Goal: Task Accomplishment & Management: Complete application form

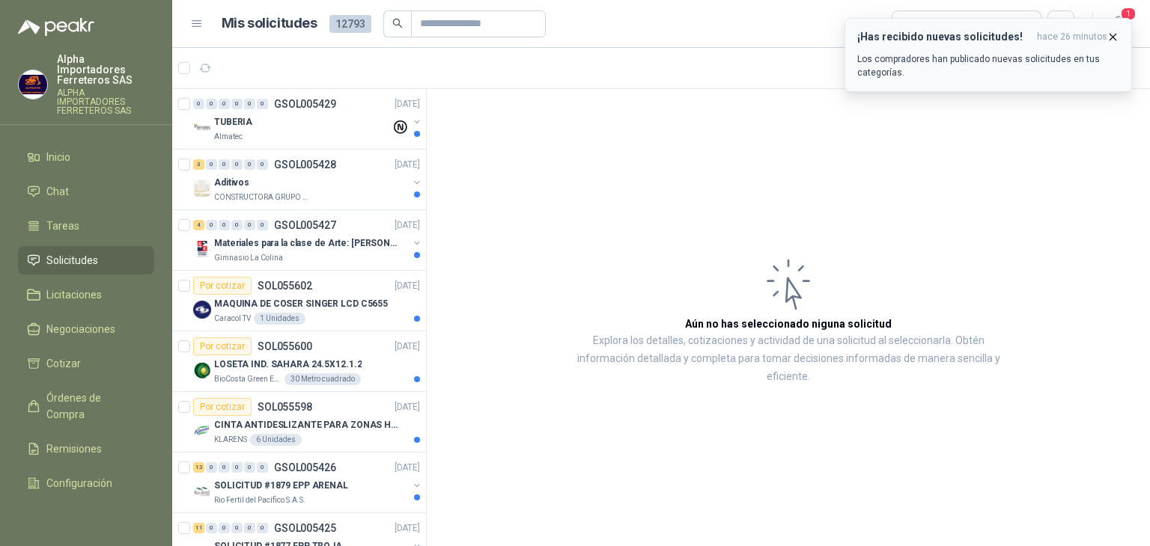
click at [1008, 56] on p "Los compradores han publicado nuevas solicitudes en tus categorías." at bounding box center [988, 65] width 262 height 27
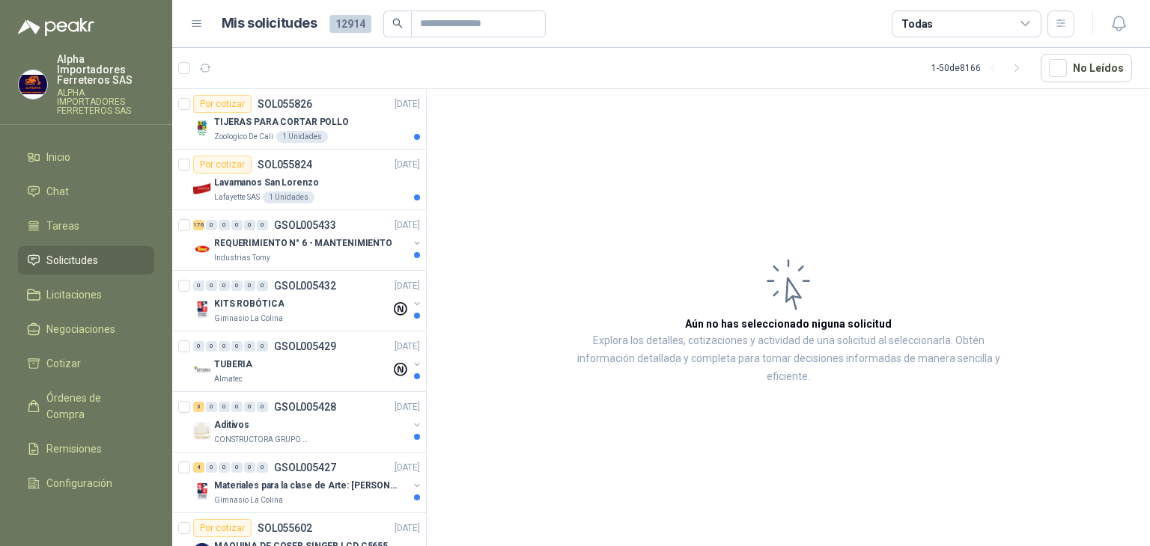
click at [970, 15] on div "Todas" at bounding box center [966, 23] width 150 height 27
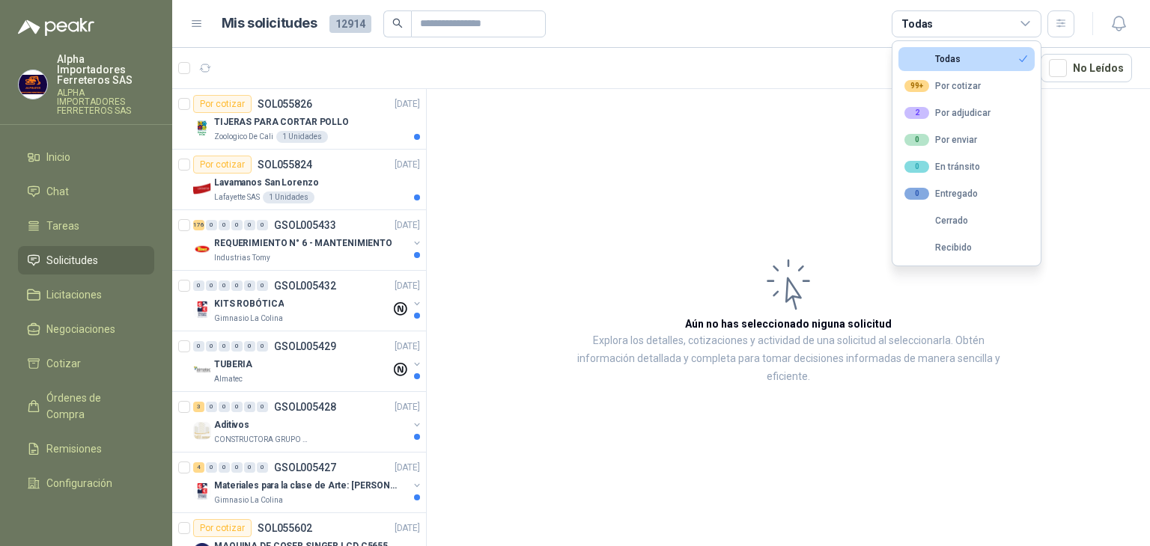
click at [838, 39] on header "Mis solicitudes 12914 Todas" at bounding box center [661, 24] width 978 height 48
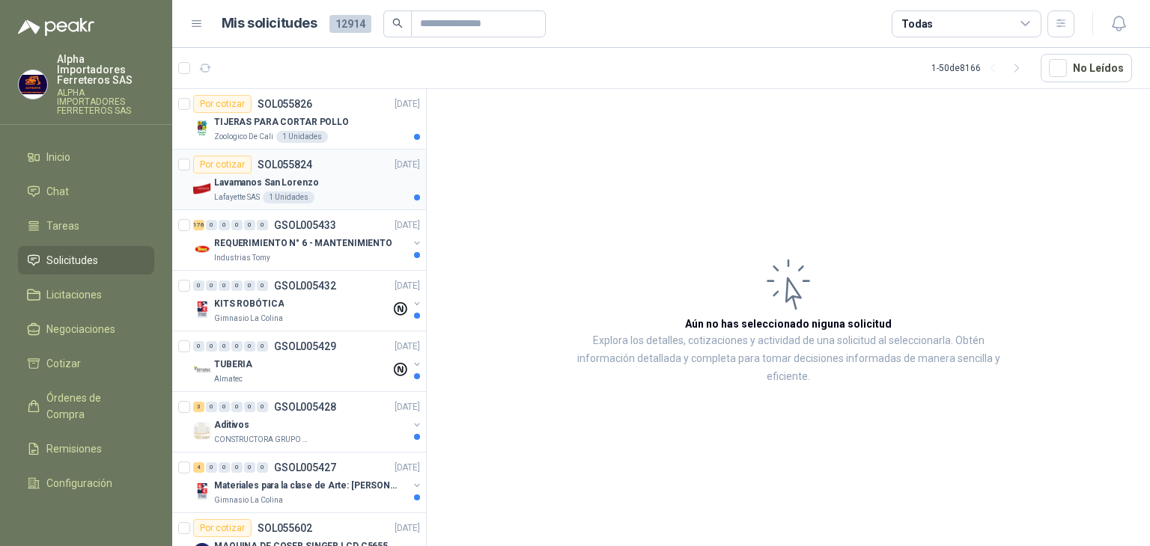
click at [353, 192] on div "Lafayette SAS 1 Unidades" at bounding box center [317, 198] width 206 height 12
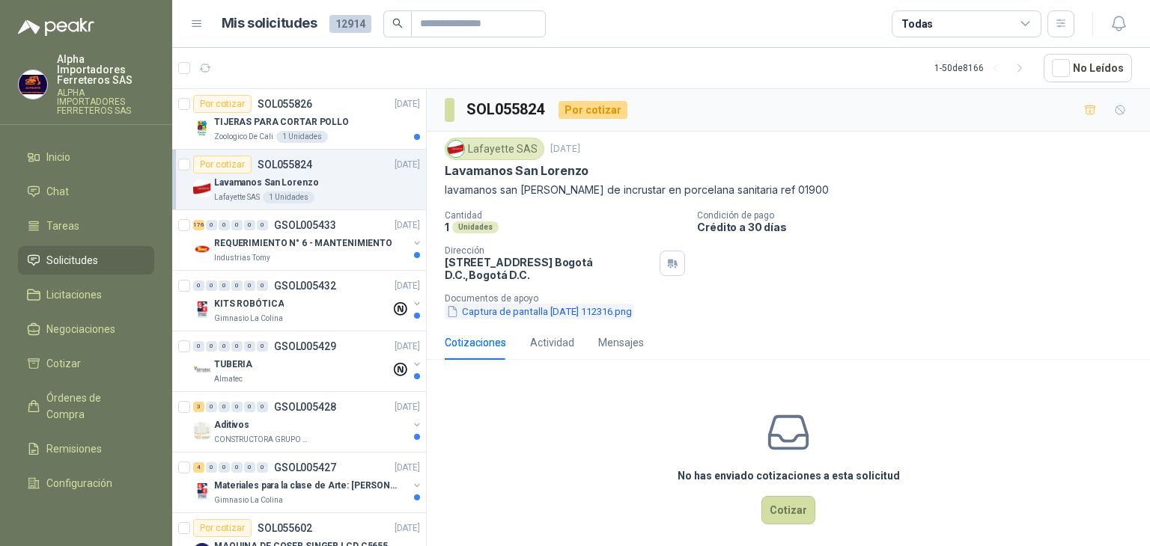
click at [558, 306] on button "Captura de pantalla [DATE] 112316.png" at bounding box center [539, 312] width 189 height 16
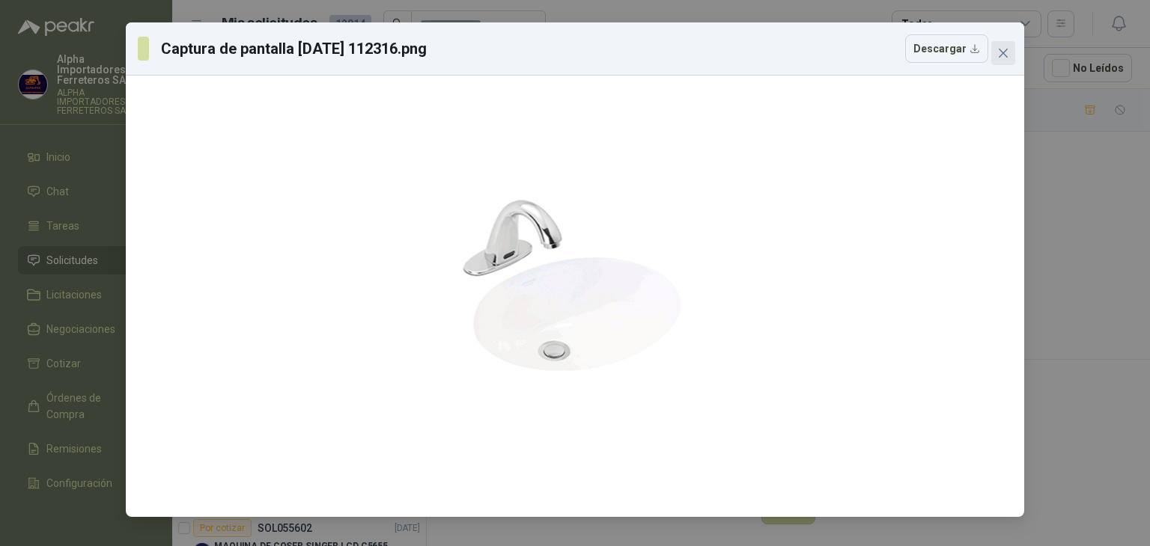
click at [1000, 58] on icon "close" at bounding box center [1003, 53] width 12 height 12
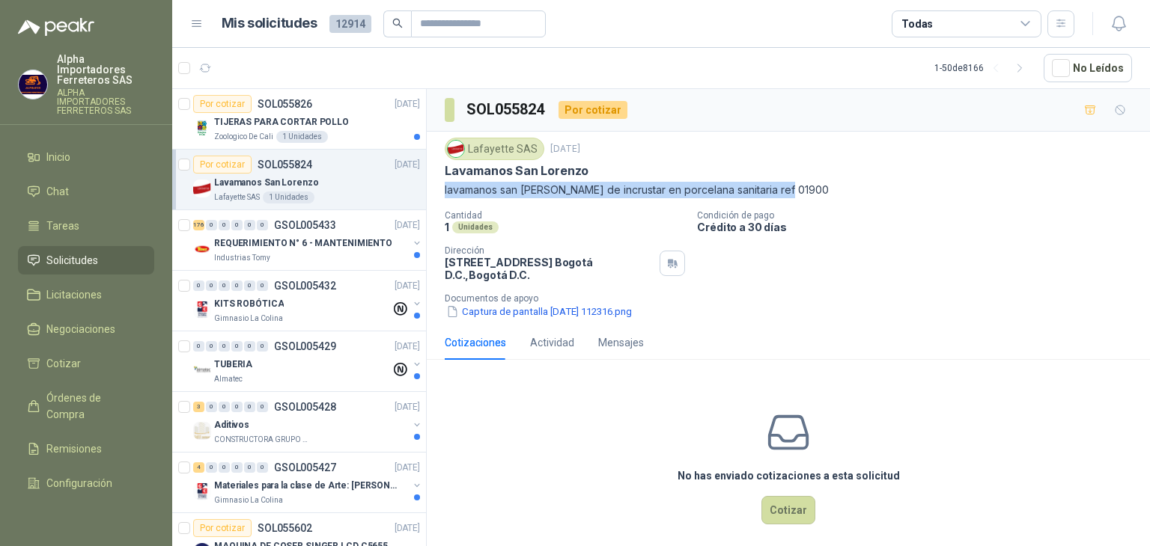
drag, startPoint x: 785, startPoint y: 194, endPoint x: 443, endPoint y: 184, distance: 342.2
click at [443, 184] on div "Lafayette SAS [DATE] Lavamanos San [PERSON_NAME] lavamanos san [PERSON_NAME] de…" at bounding box center [788, 229] width 723 height 194
copy p "lavamanos san [PERSON_NAME] de incrustar en porcelana sanitaria ref 01900"
click at [526, 318] on button "Captura de pantalla [DATE] 112316.png" at bounding box center [539, 312] width 189 height 16
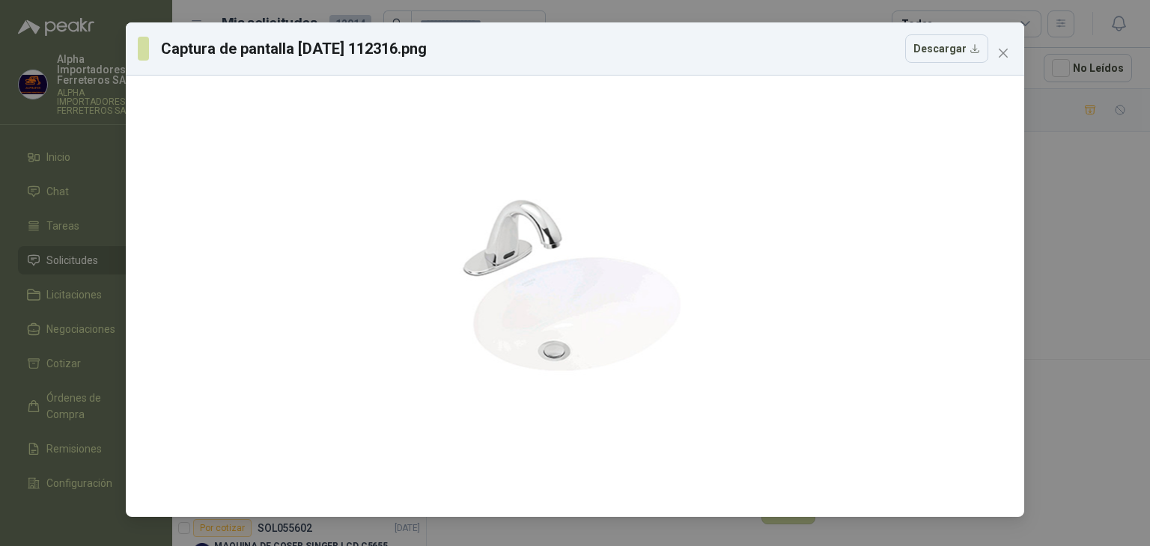
click at [1070, 166] on div "Captura de pantalla [DATE] 112316.png Descargar" at bounding box center [575, 273] width 1150 height 546
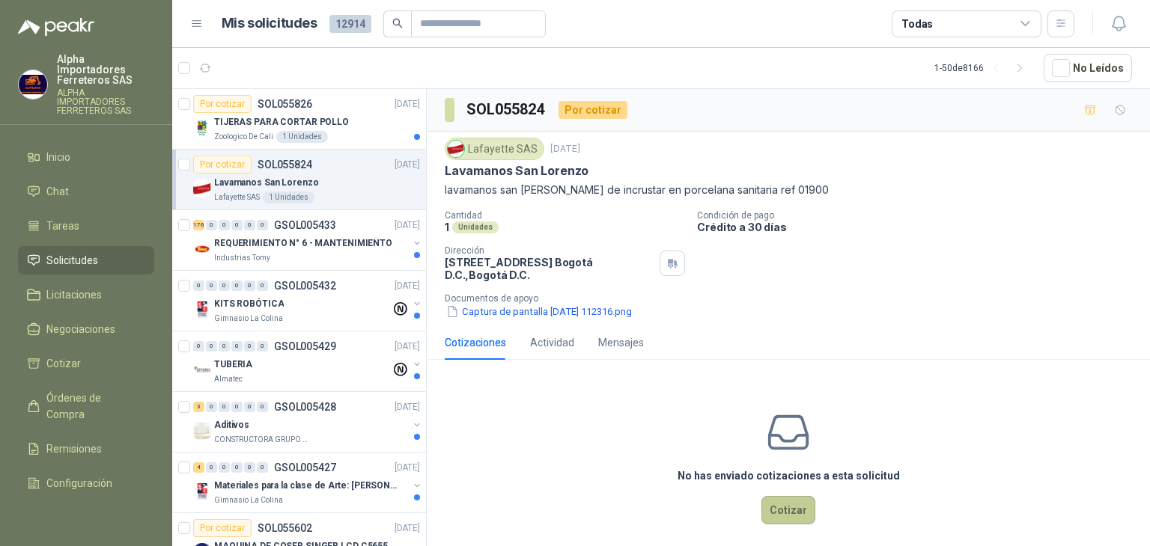
click at [778, 512] on button "Cotizar" at bounding box center [788, 510] width 54 height 28
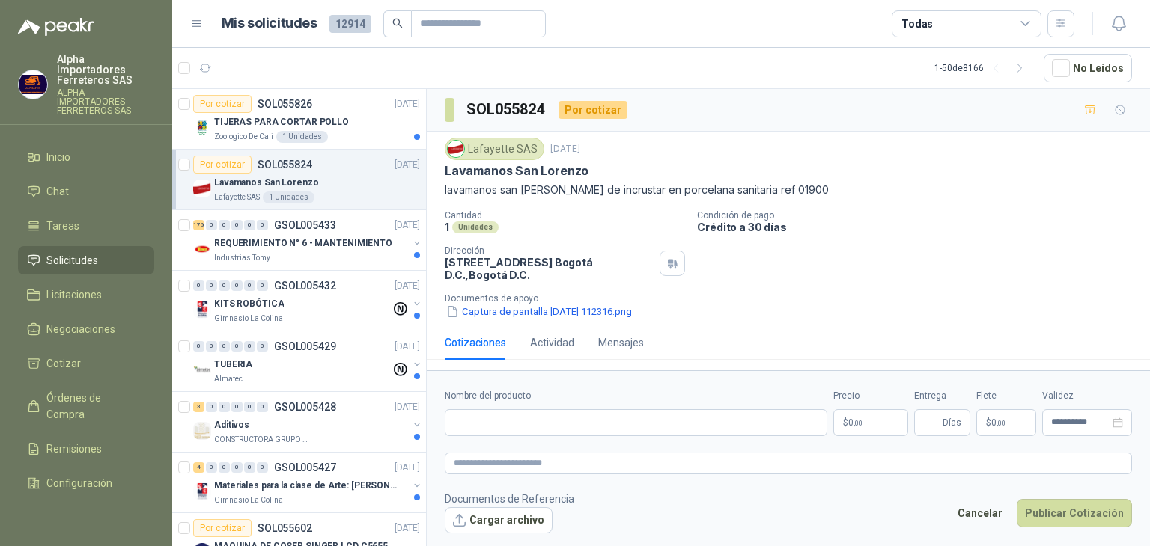
scroll to position [1, 0]
click at [596, 423] on input "Nombre del producto" at bounding box center [636, 422] width 382 height 27
paste input "**********"
click at [760, 422] on input "**********" at bounding box center [636, 422] width 382 height 27
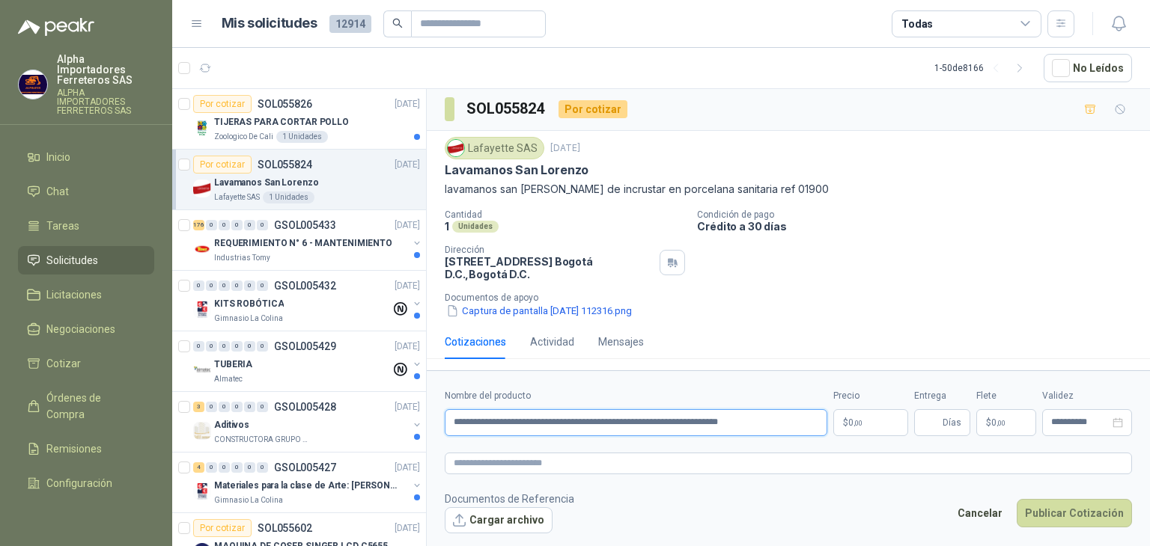
type input "**********"
click at [855, 420] on body "Alpha Importadores Ferreteros SAS ALPHA IMPORTADORES FERRETEROS SAS Inicio Chat…" at bounding box center [575, 273] width 1150 height 546
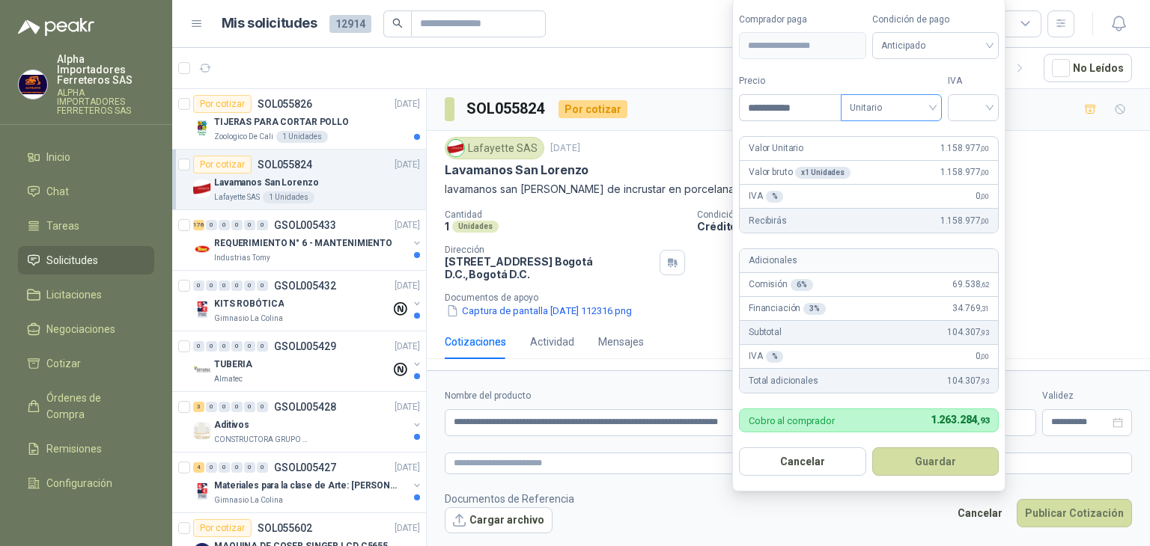
click at [883, 110] on span "Unitario" at bounding box center [891, 108] width 83 height 22
type input "**********"
drag, startPoint x: 894, startPoint y: 147, endPoint x: 901, endPoint y: 140, distance: 10.1
click at [894, 146] on div "Unitario" at bounding box center [894, 140] width 77 height 16
click at [977, 114] on input "search" at bounding box center [973, 106] width 33 height 22
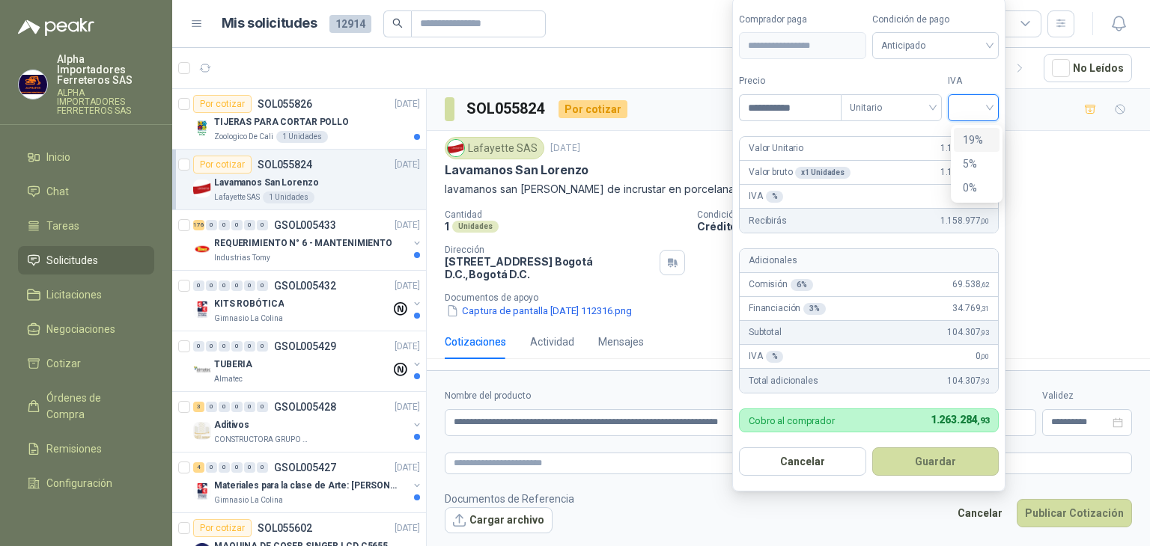
click at [975, 143] on div "19%" at bounding box center [977, 140] width 28 height 16
click at [882, 129] on form "**********" at bounding box center [870, 244] width 277 height 495
click at [901, 455] on button "Guardar" at bounding box center [937, 462] width 129 height 28
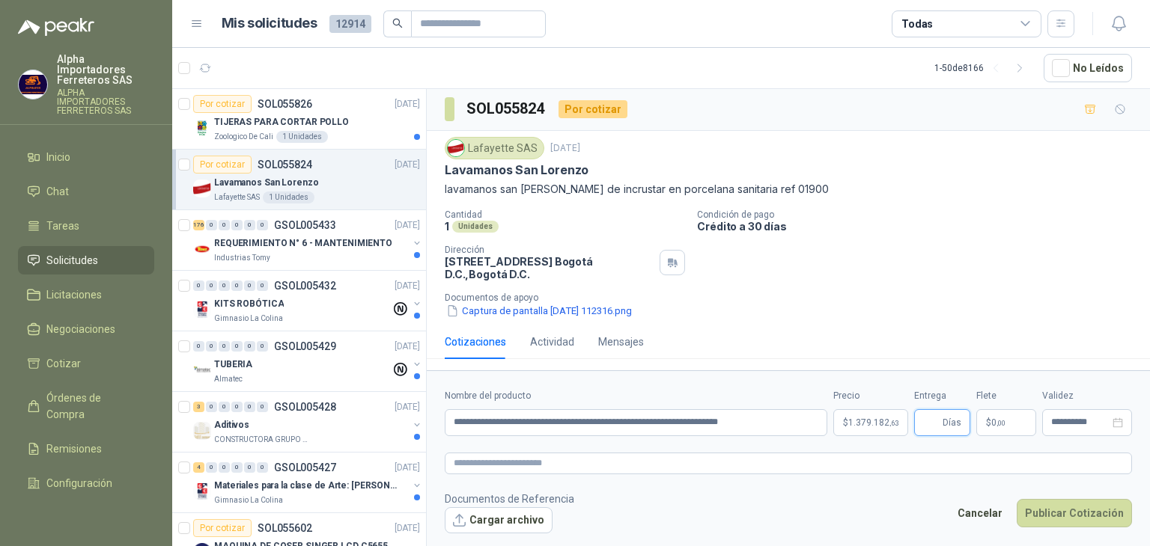
click at [927, 426] on input "Entrega" at bounding box center [931, 422] width 16 height 25
type input "*"
click at [935, 325] on div "Cotizaciones Actividad Mensajes" at bounding box center [788, 342] width 687 height 34
click at [1057, 418] on input "**********" at bounding box center [1080, 423] width 58 height 10
click at [1021, 488] on form "**********" at bounding box center [788, 460] width 723 height 181
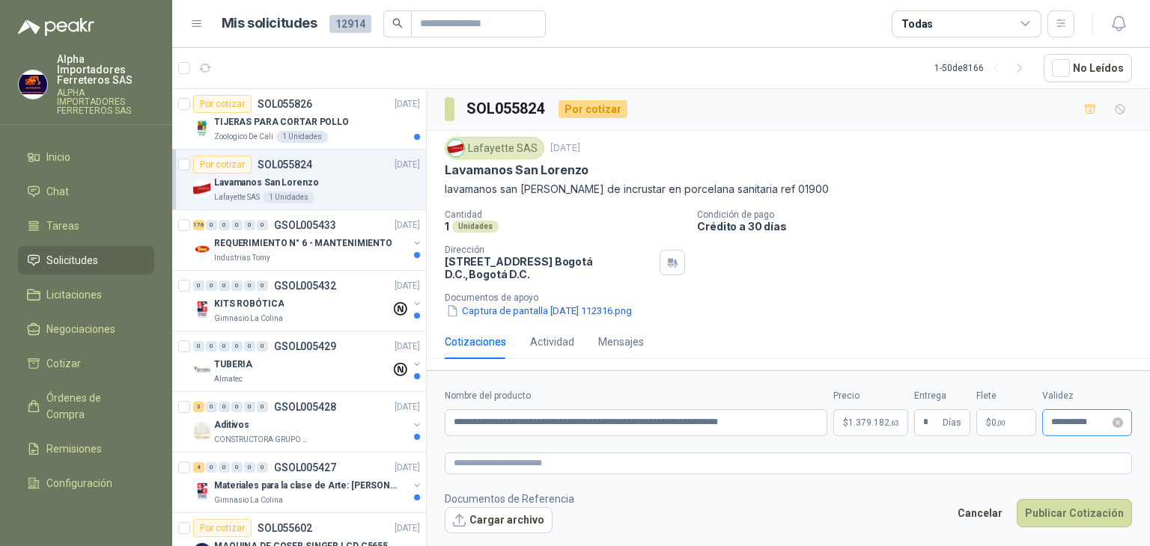
click at [1068, 416] on div "**********" at bounding box center [1087, 422] width 90 height 27
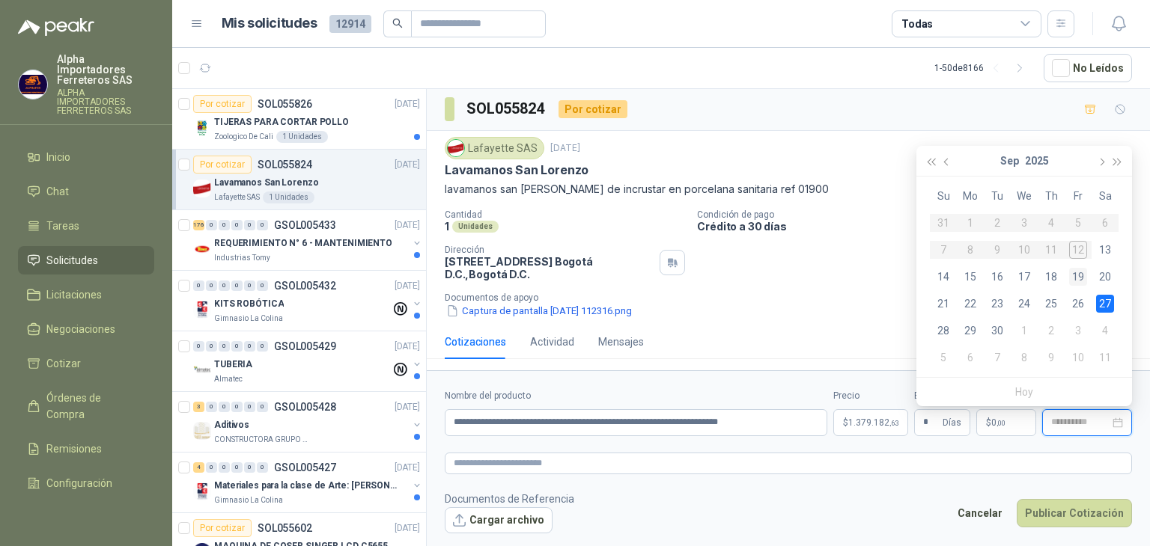
type input "**********"
click at [1076, 272] on div "19" at bounding box center [1078, 277] width 18 height 18
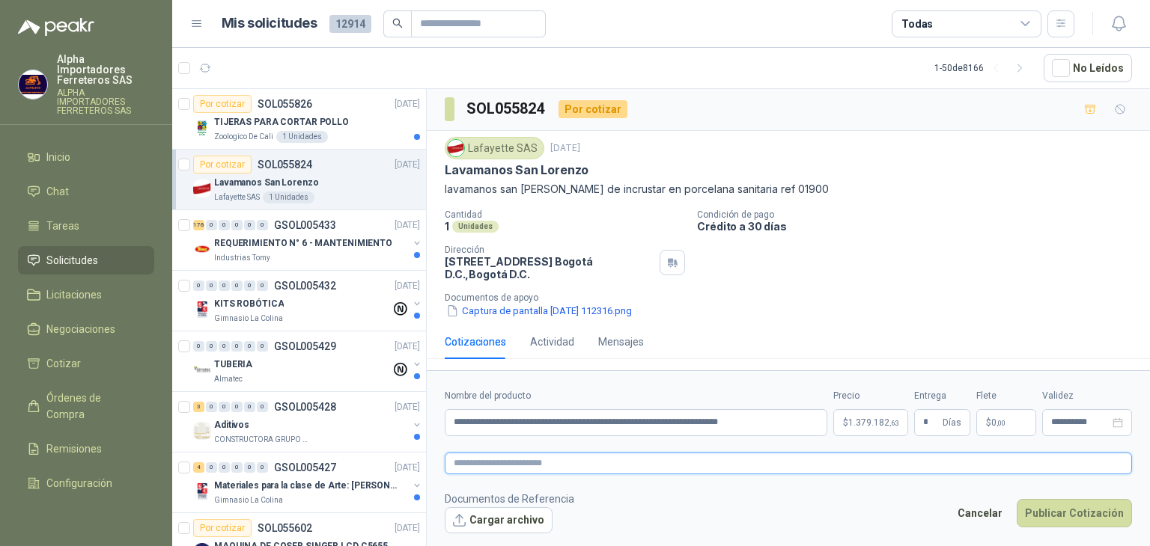
click at [672, 459] on textarea at bounding box center [788, 464] width 687 height 22
click at [1061, 515] on button "Publicar Cotización" at bounding box center [1073, 513] width 115 height 28
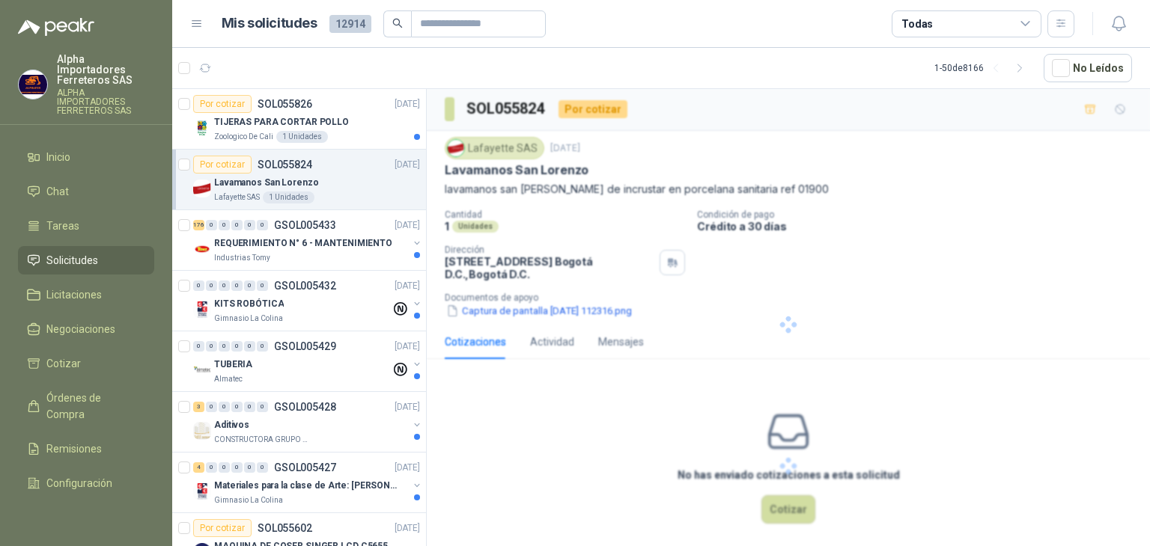
scroll to position [0, 0]
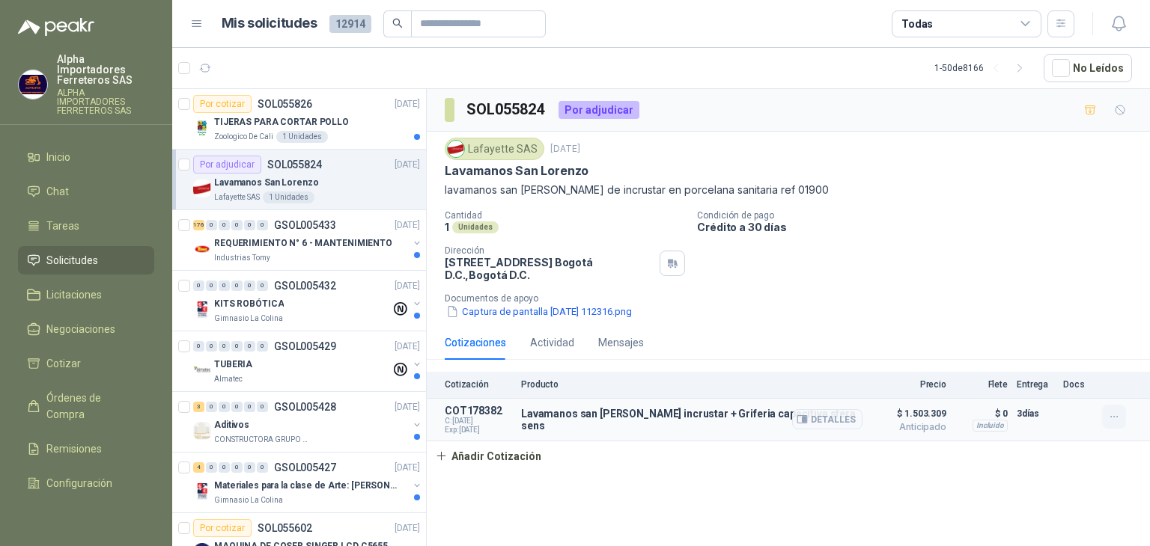
click at [1115, 417] on icon "button" at bounding box center [1114, 417] width 13 height 13
click at [1069, 361] on button "Editar" at bounding box center [1084, 357] width 120 height 24
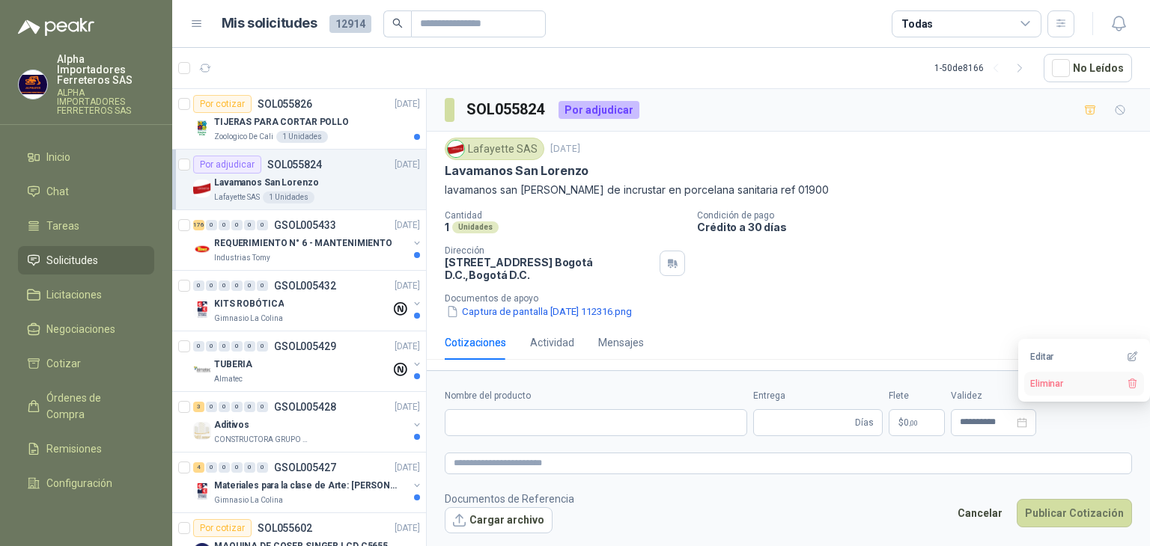
type input "**********"
type input "*"
type input "**********"
click at [901, 471] on textarea at bounding box center [788, 464] width 687 height 22
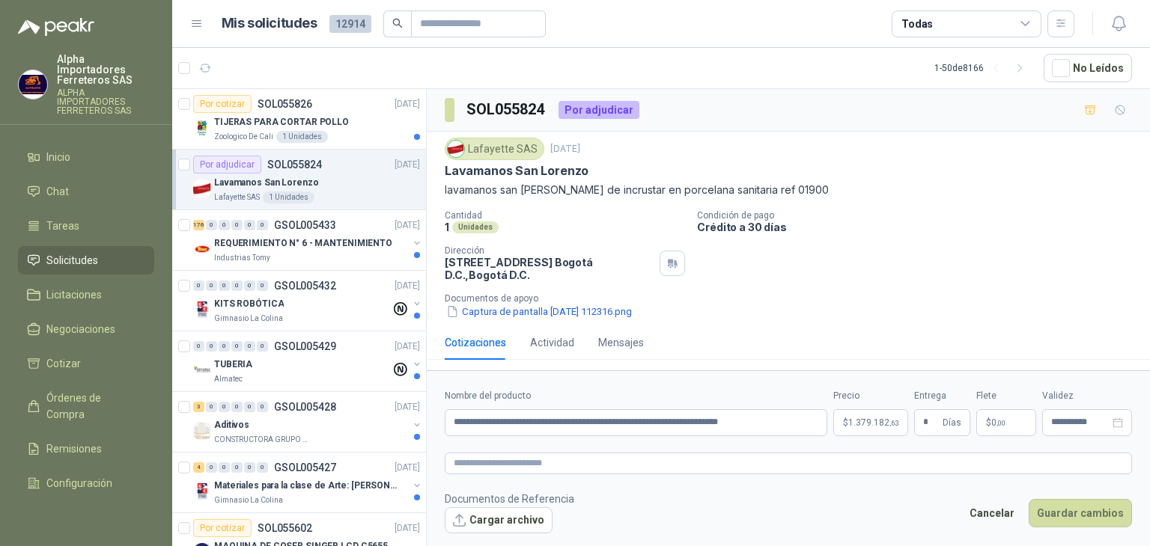
click at [889, 424] on body "Alpha Importadores Ferreteros SAS ALPHA IMPORTADORES FERRETEROS SAS Inicio Chat…" at bounding box center [575, 273] width 1150 height 546
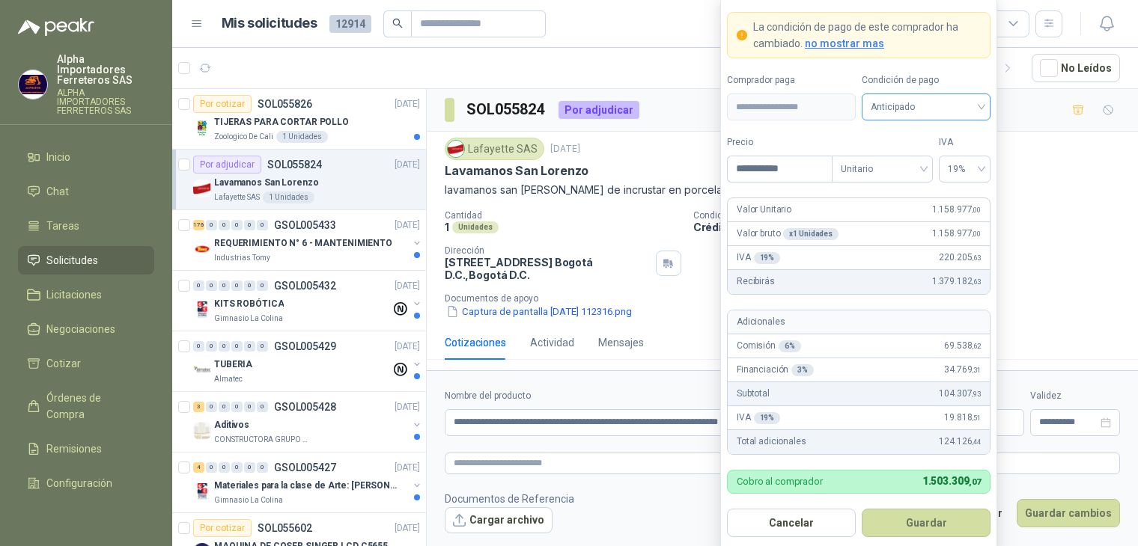
click at [910, 105] on span "Anticipado" at bounding box center [925, 107] width 111 height 22
click at [916, 160] on div "Crédito a 30 días" at bounding box center [925, 162] width 105 height 16
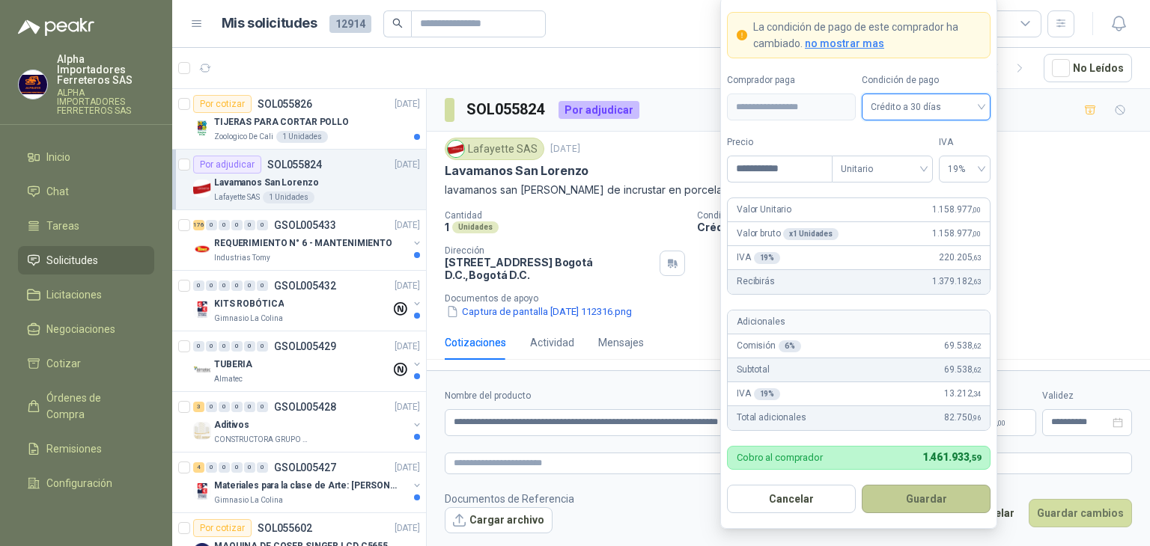
click at [922, 505] on button "Guardar" at bounding box center [925, 499] width 129 height 28
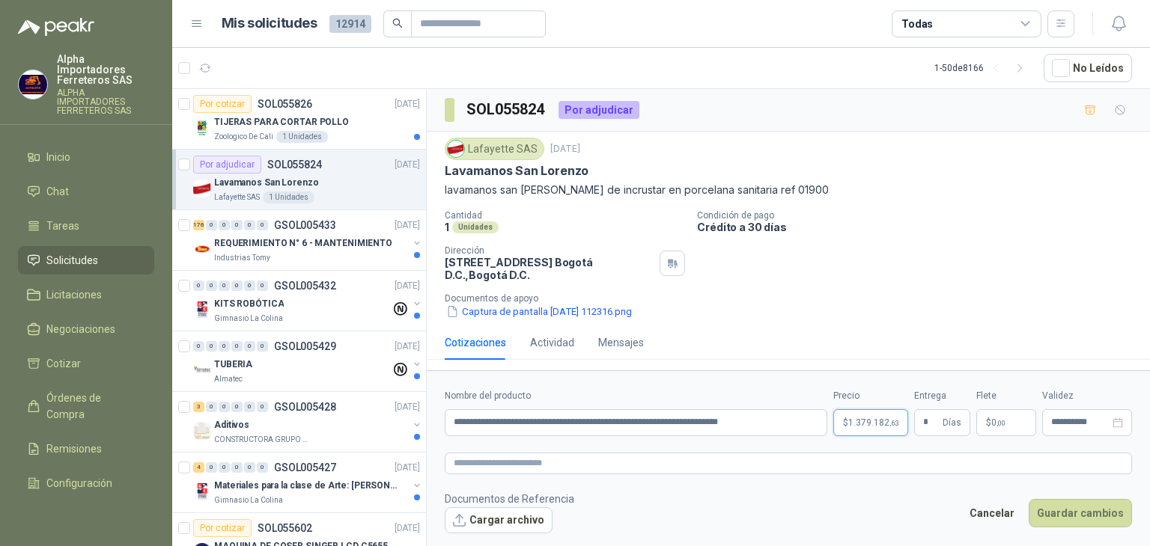
click at [870, 422] on body "Alpha Importadores Ferreteros SAS ALPHA IMPORTADORES FERRETEROS SAS Inicio Chat…" at bounding box center [575, 273] width 1150 height 546
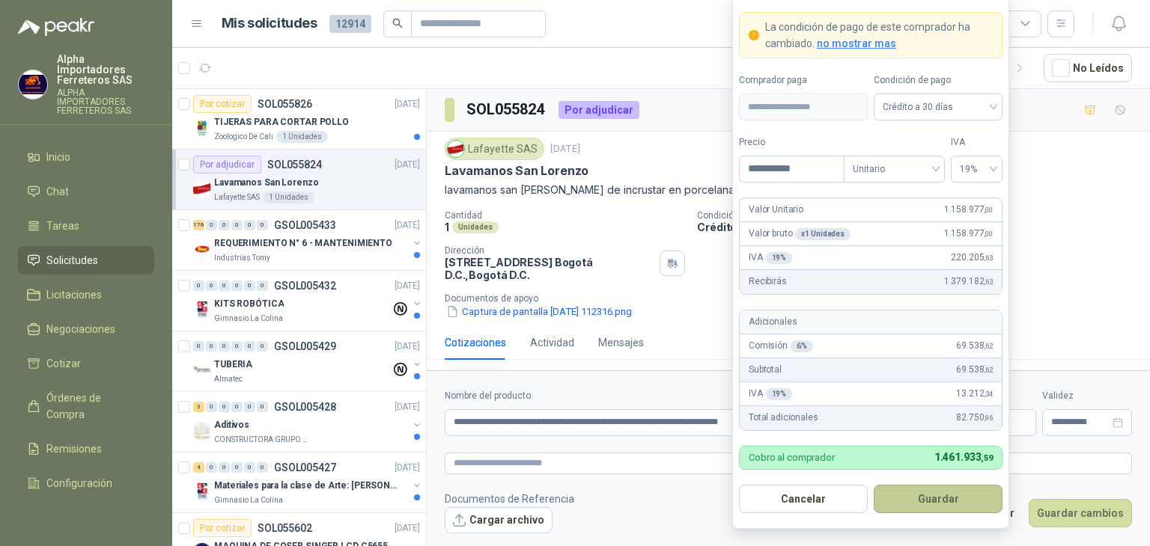
click at [943, 501] on button "Guardar" at bounding box center [937, 499] width 129 height 28
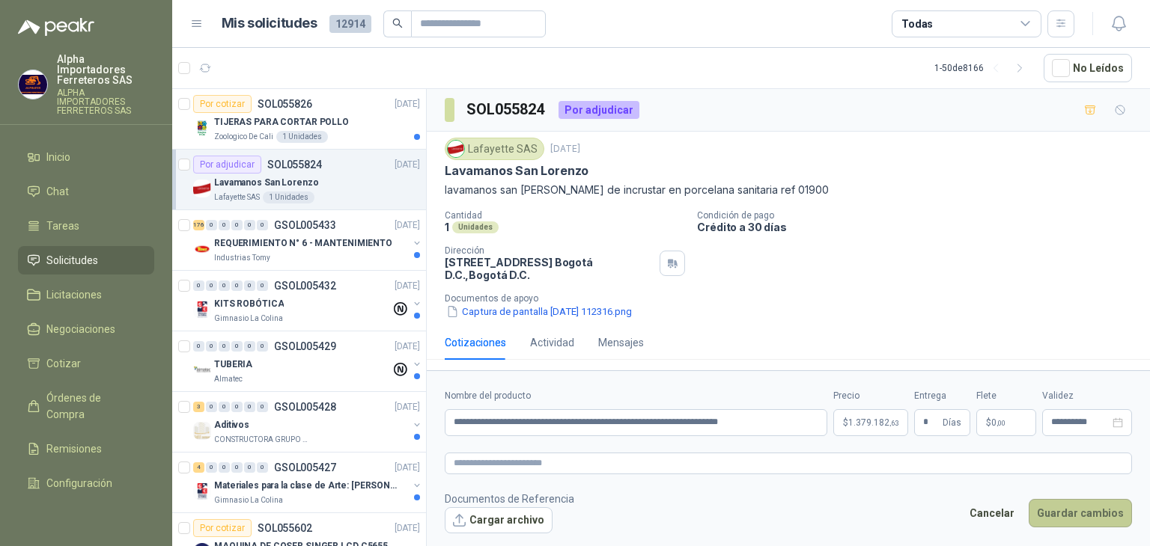
click at [1063, 519] on button "Guardar cambios" at bounding box center [1079, 513] width 103 height 28
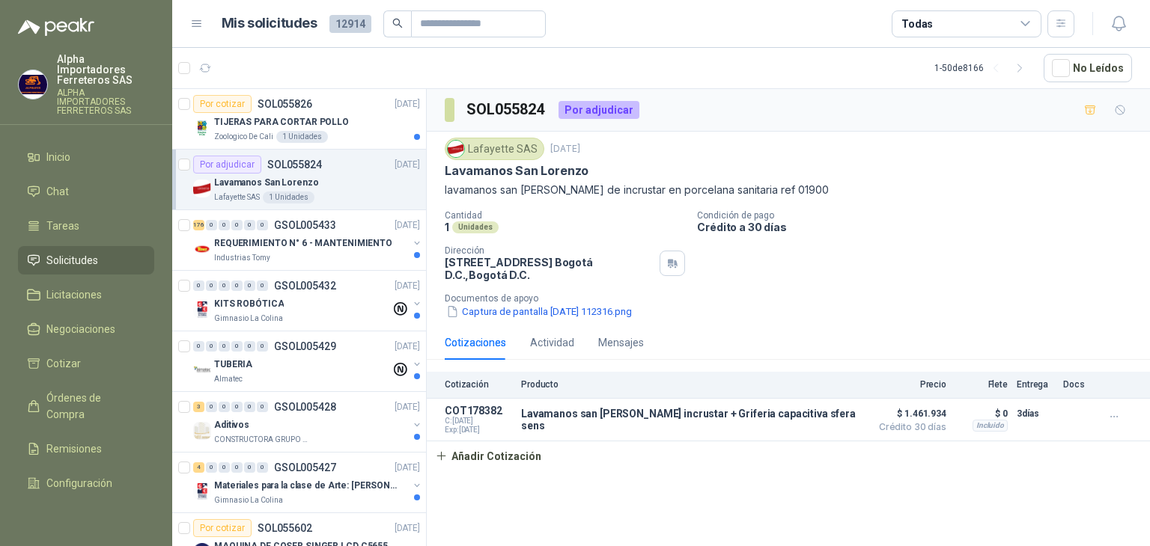
click at [939, 7] on header "Mis solicitudes 12914 Todas" at bounding box center [661, 24] width 978 height 48
click at [939, 13] on div "Todas" at bounding box center [966, 23] width 150 height 27
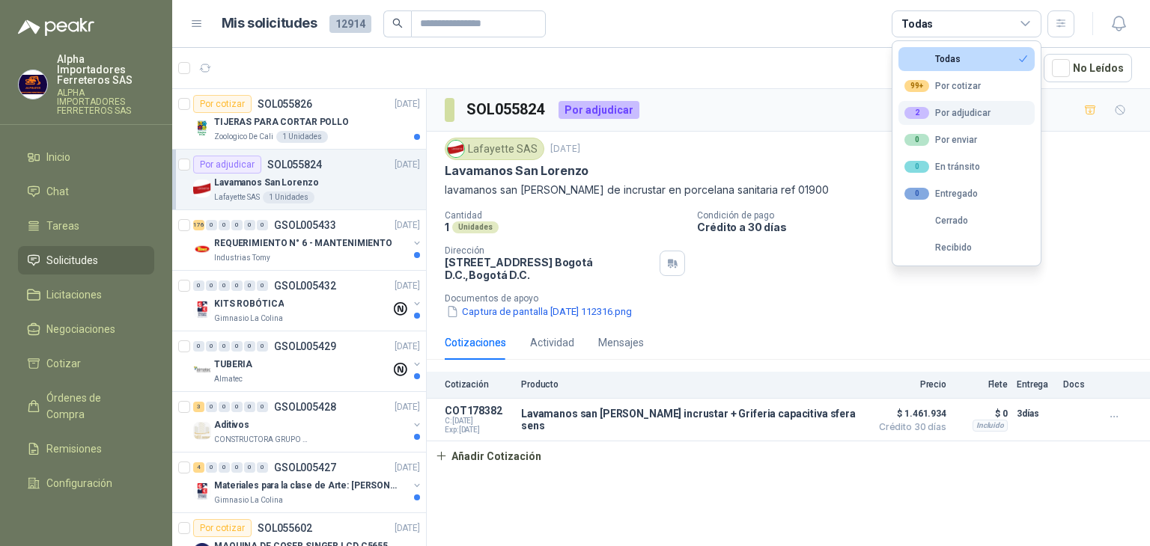
click at [963, 112] on div "2 Por adjudicar" at bounding box center [947, 113] width 86 height 12
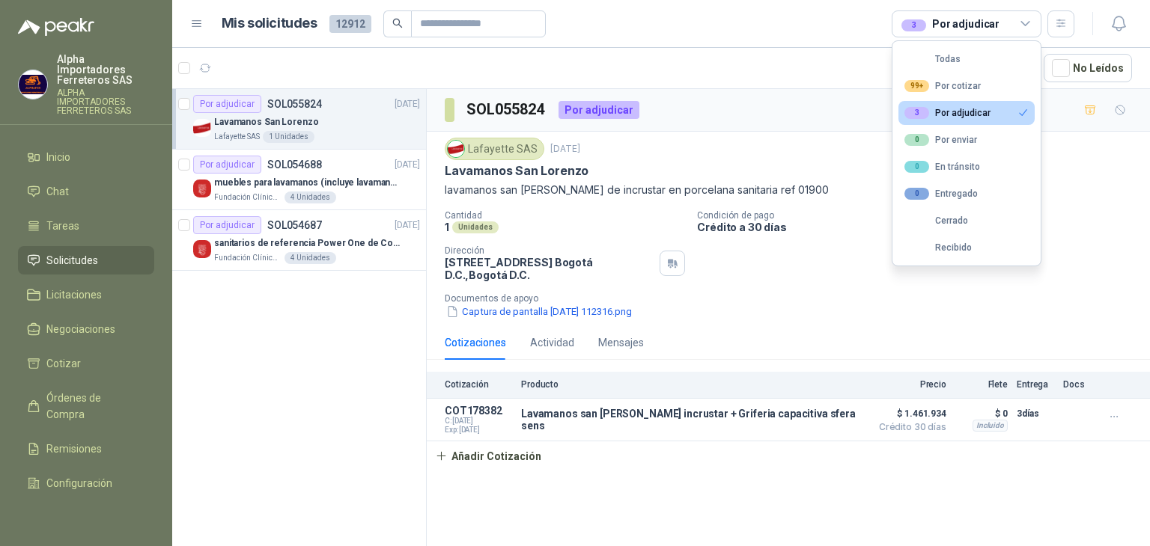
click at [678, 67] on article "1 - 3 de 3 No Leídos" at bounding box center [661, 68] width 978 height 40
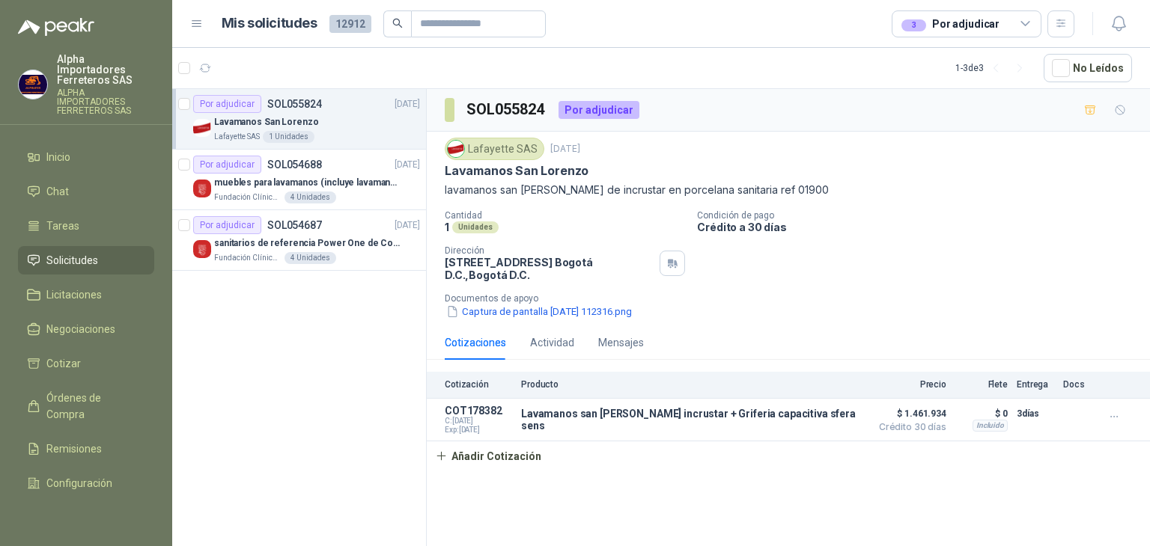
click at [934, 26] on div "3 Por adjudicar" at bounding box center [950, 24] width 98 height 16
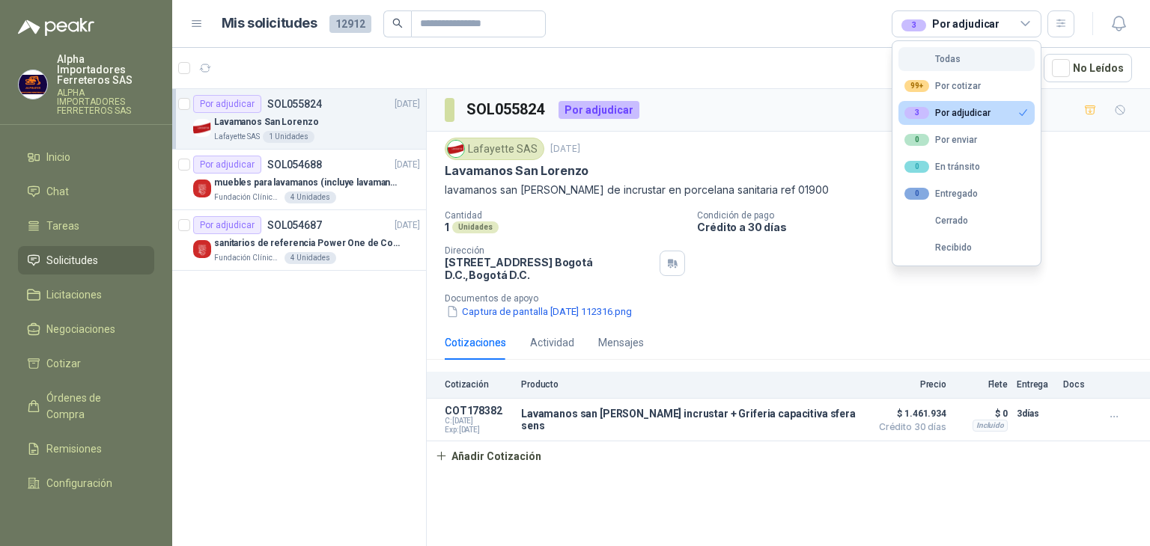
click at [940, 56] on div "Todas" at bounding box center [932, 59] width 56 height 10
